Goal: Task Accomplishment & Management: Complete application form

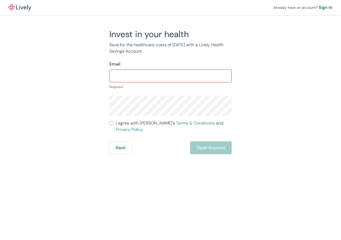
click at [200, 134] on form "Email ​ Required I agree with Lively’s Terms & Conditions and Privacy Policy Ba…" at bounding box center [170, 107] width 122 height 93
click at [206, 147] on div "Back Open Account" at bounding box center [170, 148] width 122 height 13
click at [130, 74] on input "Email" at bounding box center [170, 76] width 122 height 11
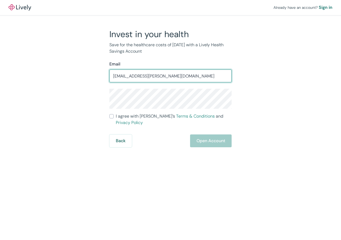
type input "[EMAIL_ADDRESS][PERSON_NAME][DOMAIN_NAME]"
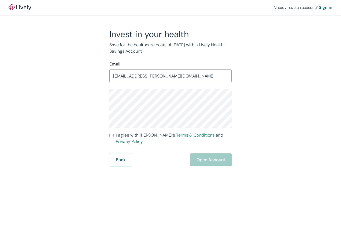
click at [209, 154] on div "Back Open Account" at bounding box center [170, 160] width 122 height 13
click at [202, 154] on div "Back Open Account" at bounding box center [170, 160] width 122 height 13
click at [112, 134] on input "I agree with Lively’s Terms & Conditions and Privacy Policy" at bounding box center [111, 135] width 4 height 4
checkbox input "true"
click at [209, 154] on button "Open Account" at bounding box center [210, 160] width 41 height 13
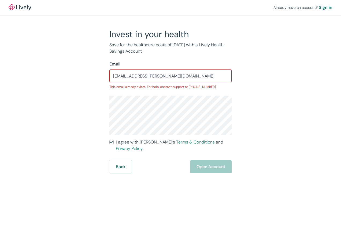
click at [215, 161] on div "Back Open Account" at bounding box center [170, 167] width 122 height 13
click at [135, 77] on input "[EMAIL_ADDRESS][PERSON_NAME][DOMAIN_NAME]" at bounding box center [170, 76] width 122 height 11
